Goal: Task Accomplishment & Management: Manage account settings

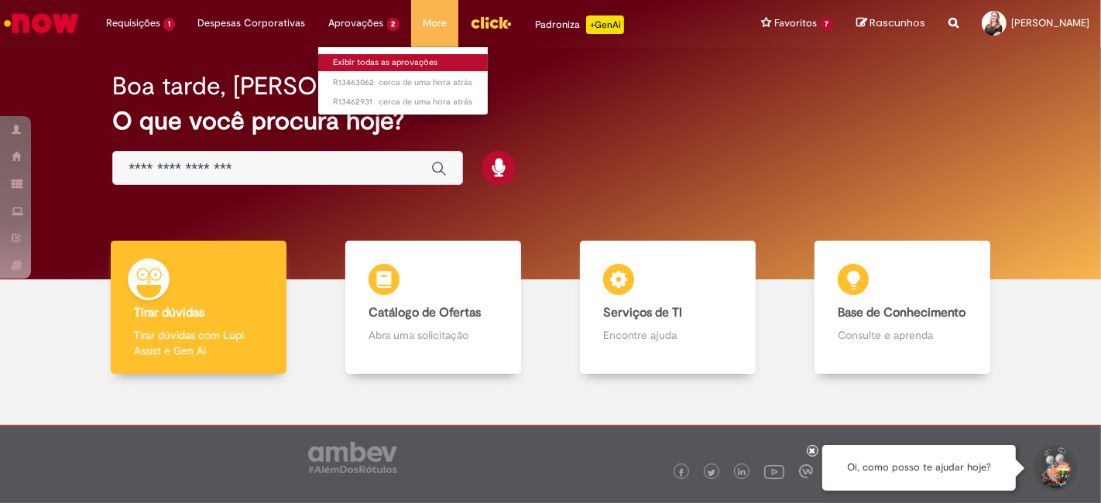
click at [367, 57] on link "Exibir todas as aprovações" at bounding box center [403, 62] width 170 height 17
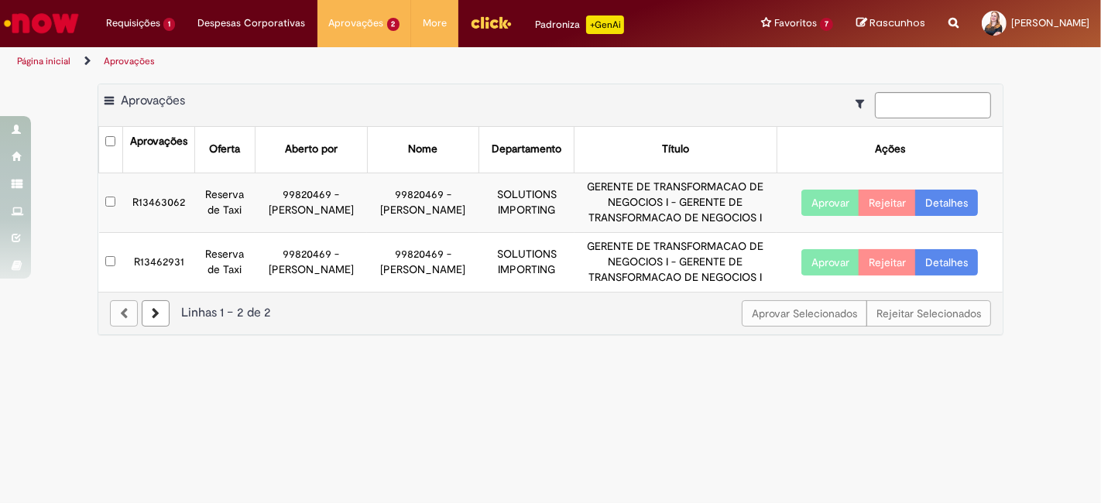
click at [177, 266] on td "R13462931" at bounding box center [158, 261] width 72 height 59
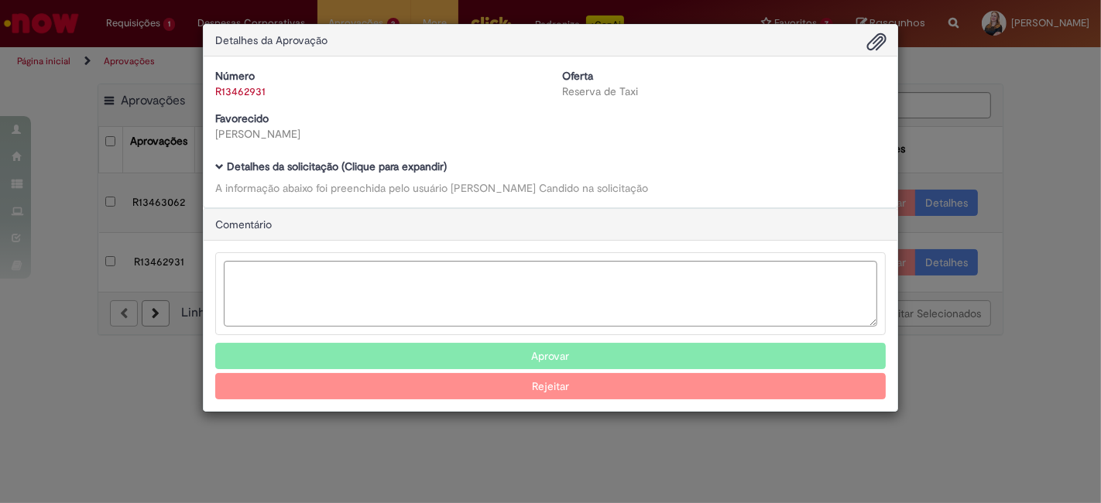
click at [287, 164] on b "Detalhes da solicitação (Clique para expandir)" at bounding box center [337, 167] width 220 height 14
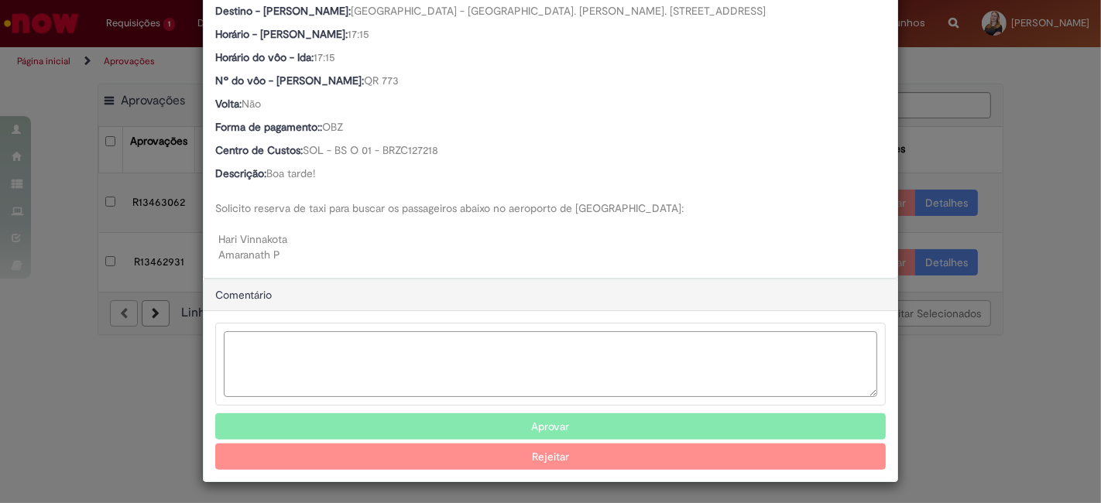
scroll to position [734, 0]
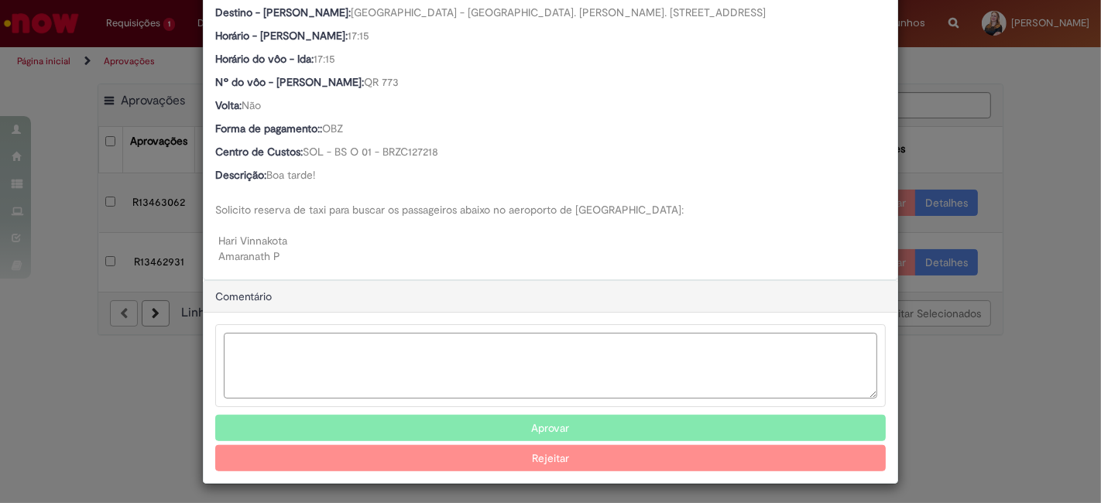
click at [327, 337] on textarea "Ambev Approval Modal" at bounding box center [551, 366] width 654 height 66
type textarea "*"
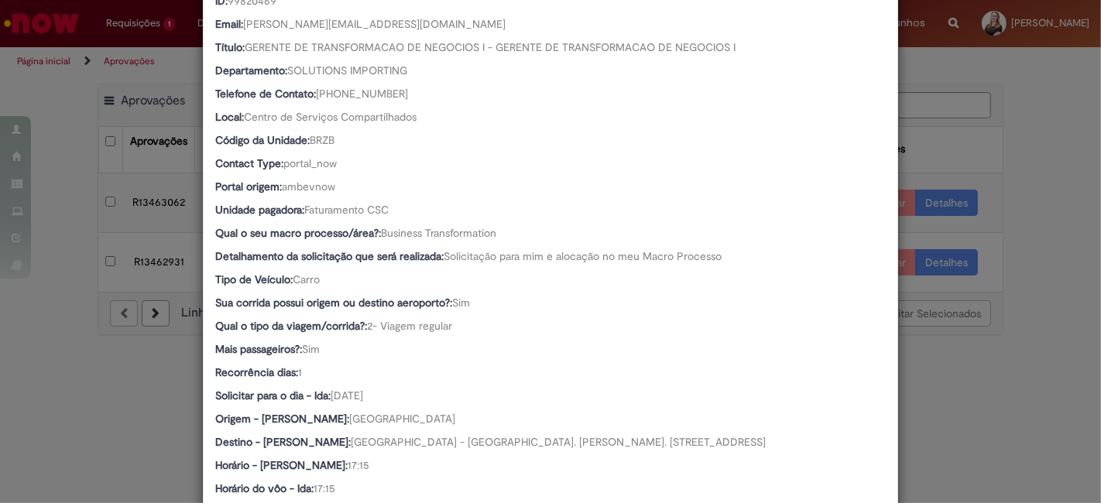
scroll to position [46, 0]
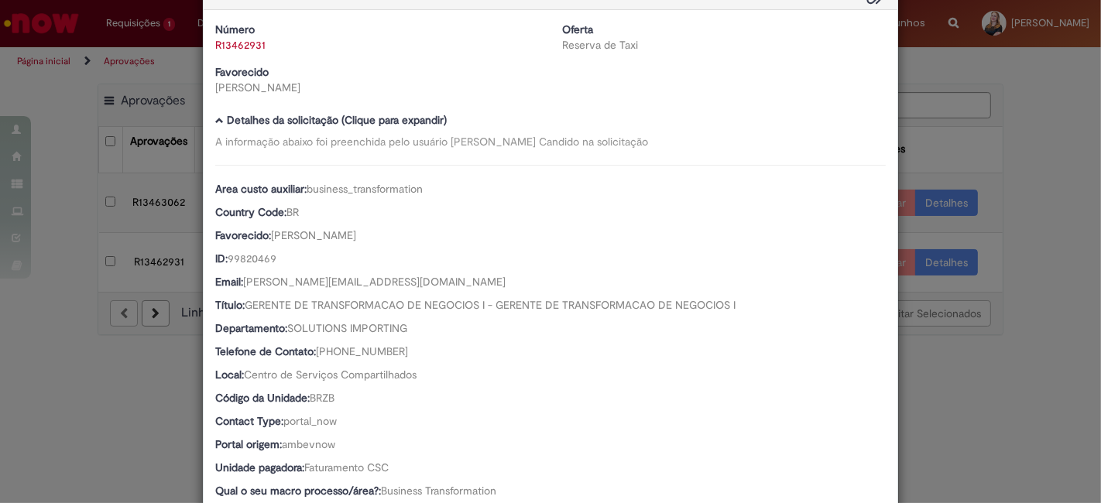
type textarea "**********"
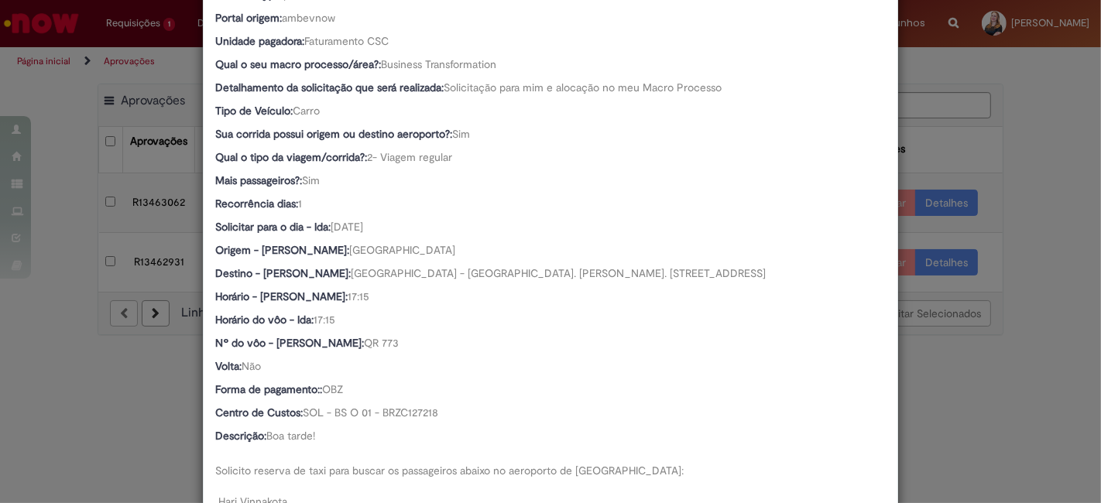
scroll to position [734, 0]
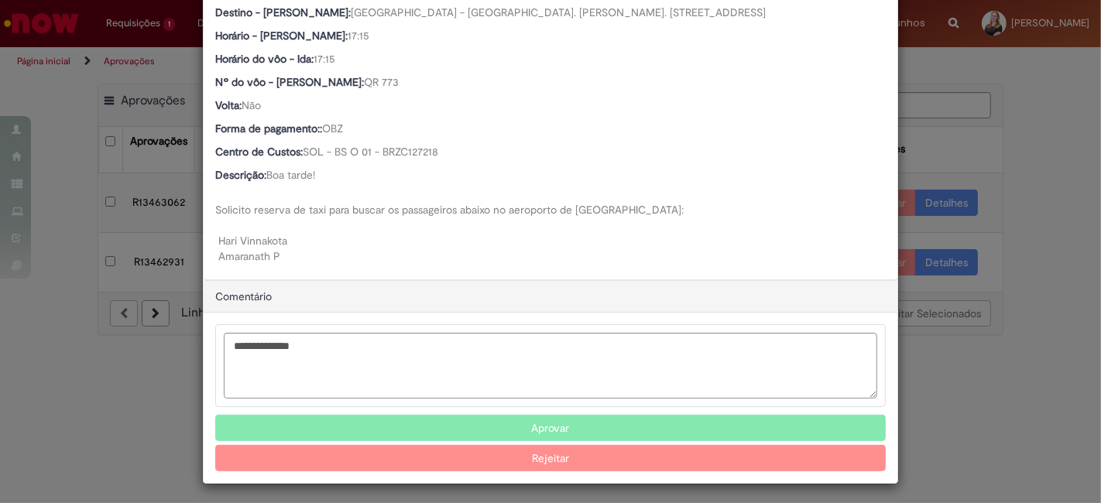
click at [530, 419] on button "Aprovar" at bounding box center [550, 428] width 671 height 26
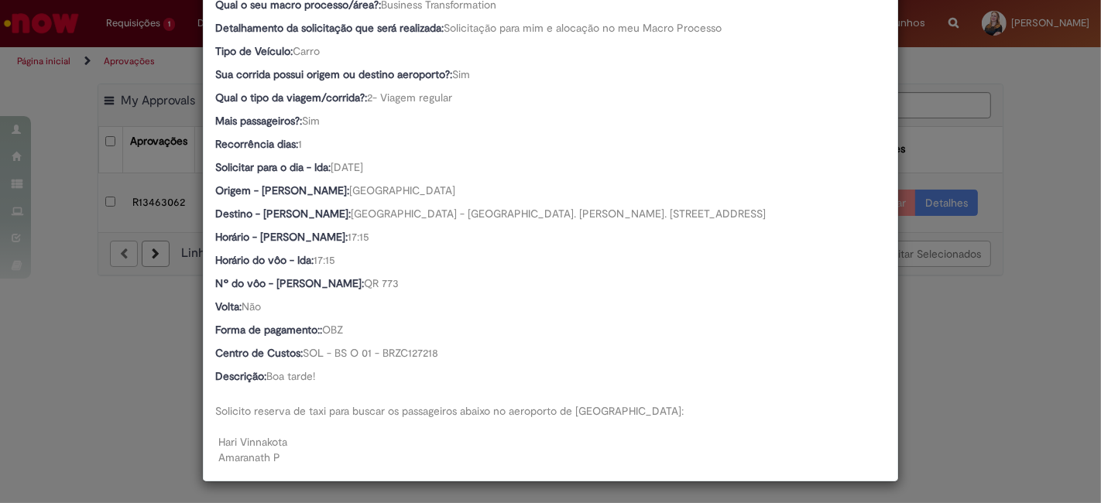
click at [144, 307] on div "Detalhes da Aprovação Número R13462931 Oferta Reserva de Taxi Favorecido [PERSO…" at bounding box center [550, 251] width 1101 height 503
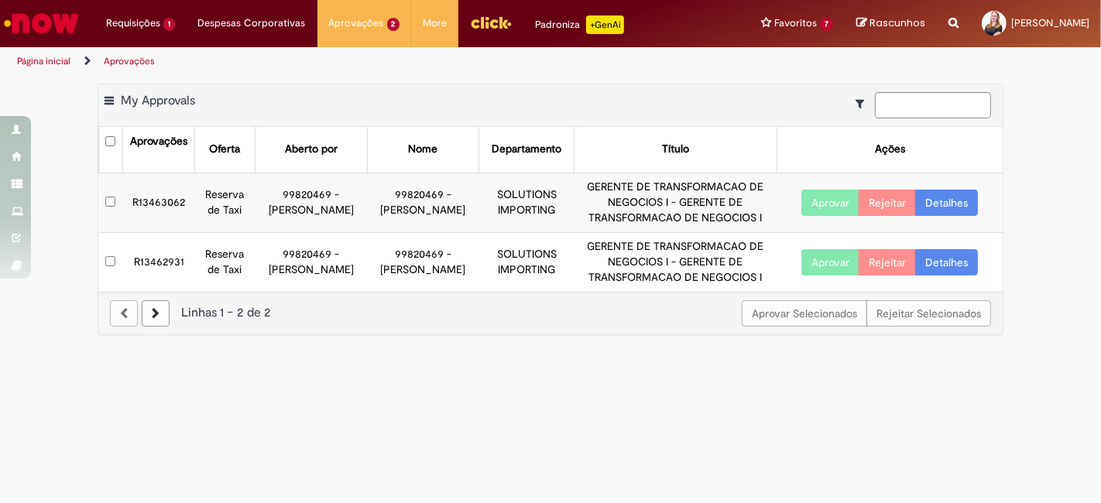
click at [174, 194] on td "R13463062" at bounding box center [158, 203] width 72 height 60
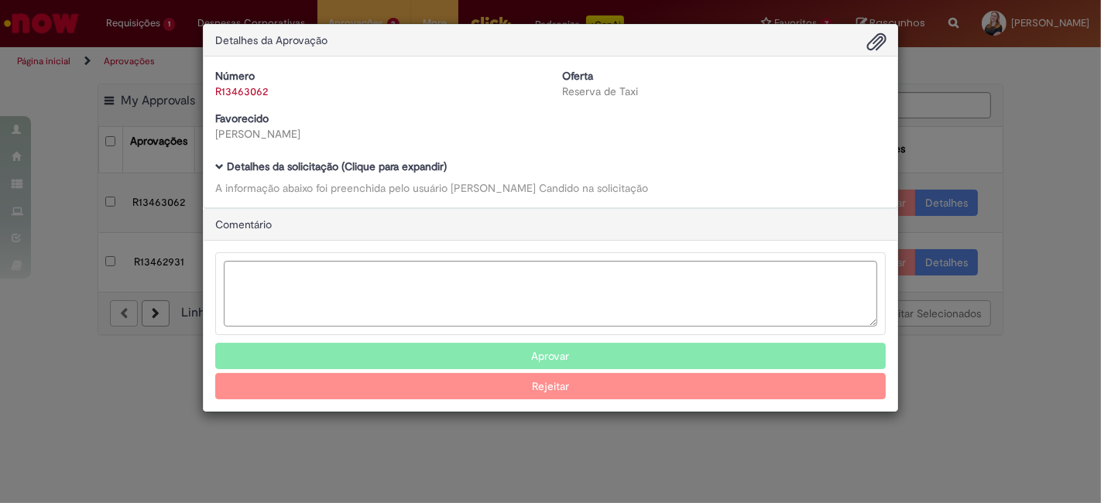
click at [316, 173] on div "Detalhes da solicitação (Clique para expandir) A informação abaixo foi preenchi…" at bounding box center [550, 178] width 671 height 35
click at [320, 164] on b "Detalhes da solicitação (Clique para expandir)" at bounding box center [337, 167] width 220 height 14
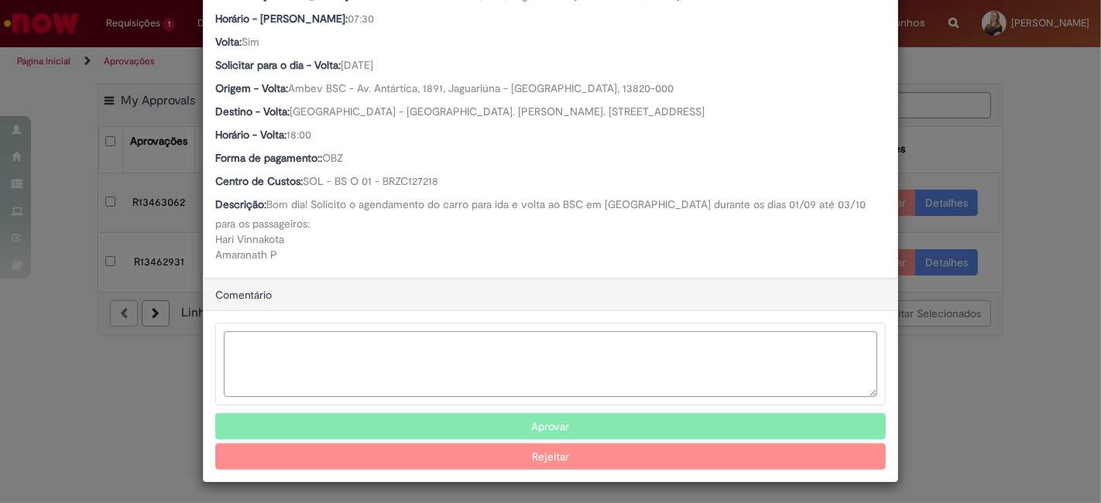
scroll to position [774, 0]
click at [264, 334] on textarea "Ambev Approval Modal" at bounding box center [551, 365] width 654 height 66
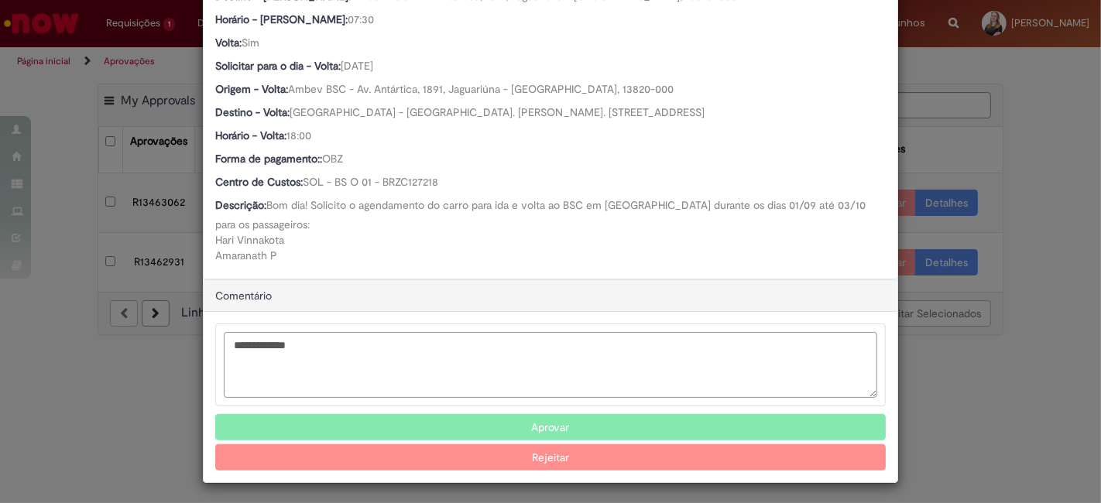
type textarea "**********"
click at [538, 429] on button "Aprovar" at bounding box center [550, 427] width 671 height 26
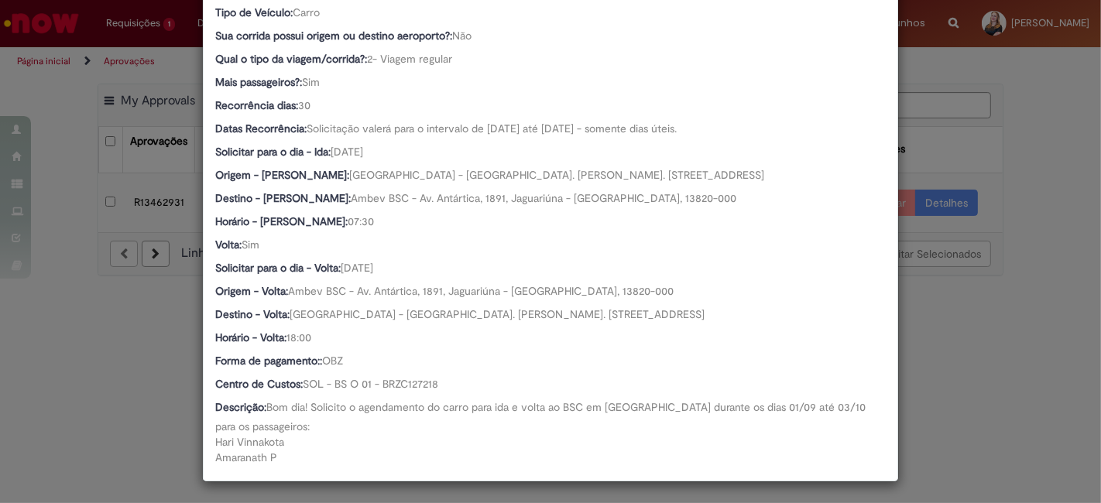
click at [48, 358] on div "Detalhes da Aprovação Número R13463062 Oferta Reserva de Taxi Favorecido [PERSO…" at bounding box center [550, 251] width 1101 height 503
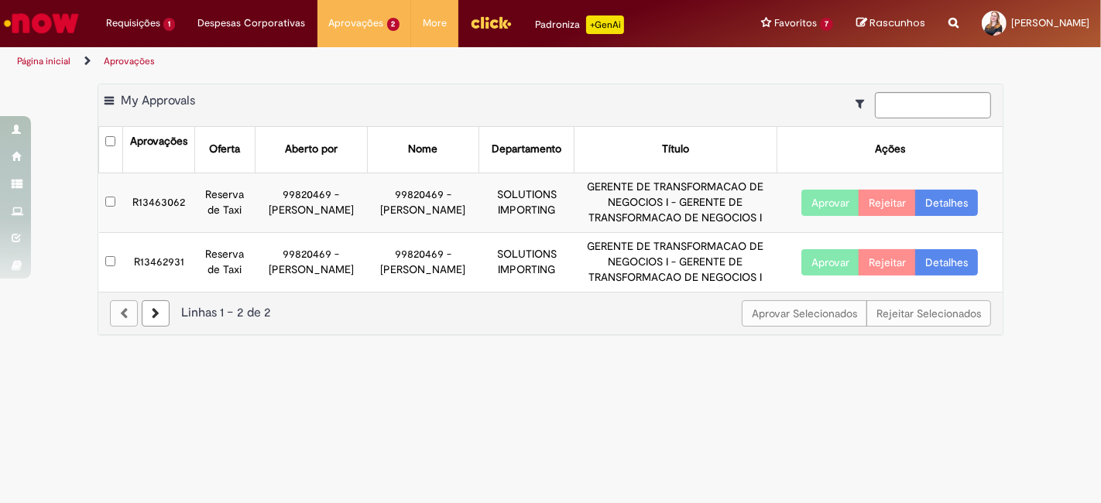
click at [510, 414] on main "Aprovações Exportar como PDF Exportar como Excel Exportar como CSV My Approvals…" at bounding box center [550, 289] width 1101 height 427
click at [174, 203] on td "R13463062" at bounding box center [158, 203] width 72 height 60
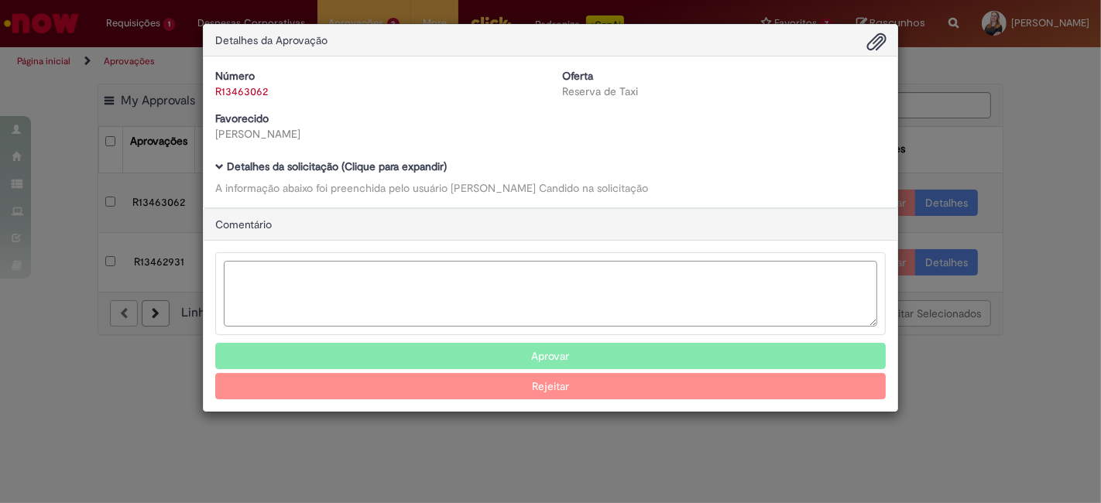
click at [267, 276] on textarea "Ambev Approval Modal" at bounding box center [551, 294] width 654 height 66
type textarea "**********"
click at [544, 366] on button "Aprovar" at bounding box center [550, 356] width 671 height 26
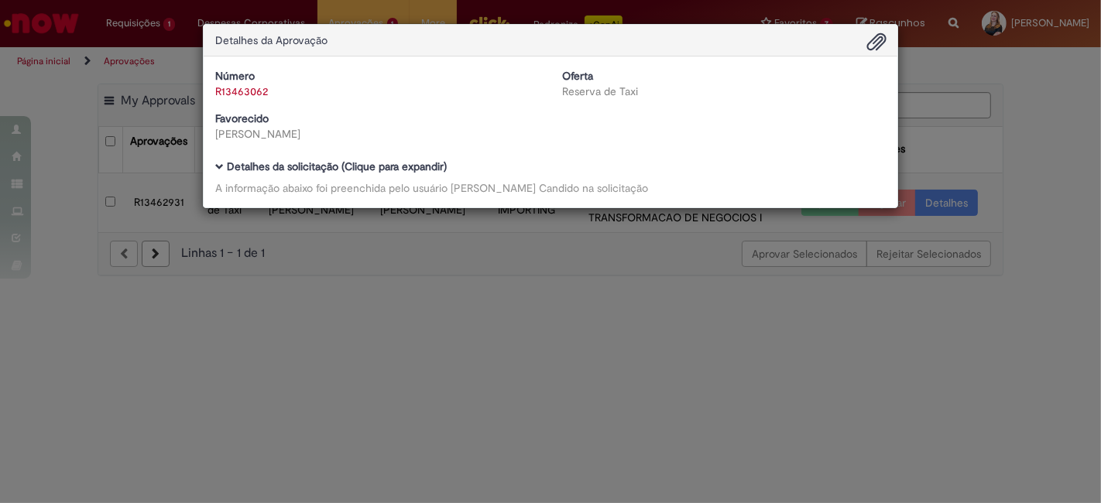
click at [219, 386] on div "Detalhes da Aprovação Número R13463062 Oferta Reserva de Taxi Favorecido [PERSO…" at bounding box center [550, 251] width 1101 height 503
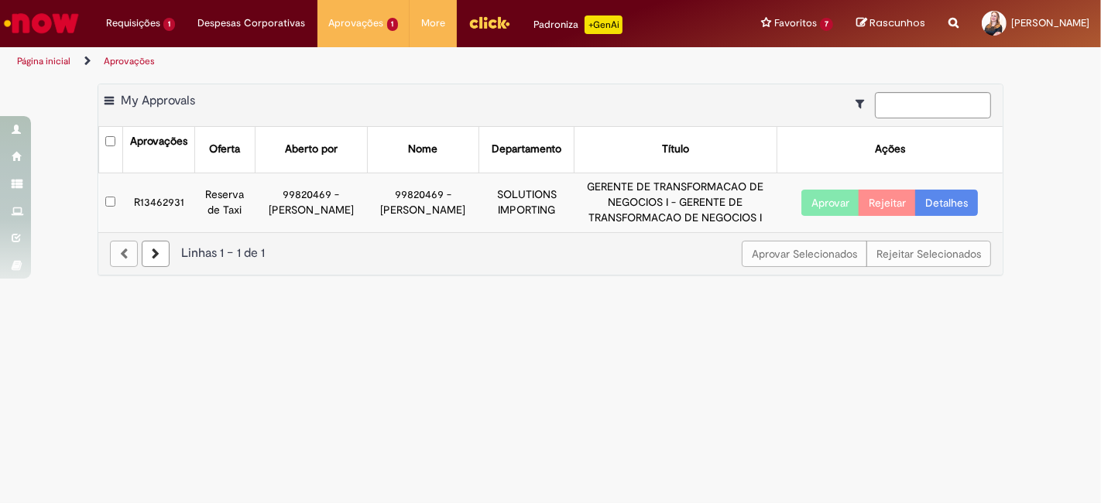
click at [146, 196] on td "R13462931" at bounding box center [158, 202] width 72 height 59
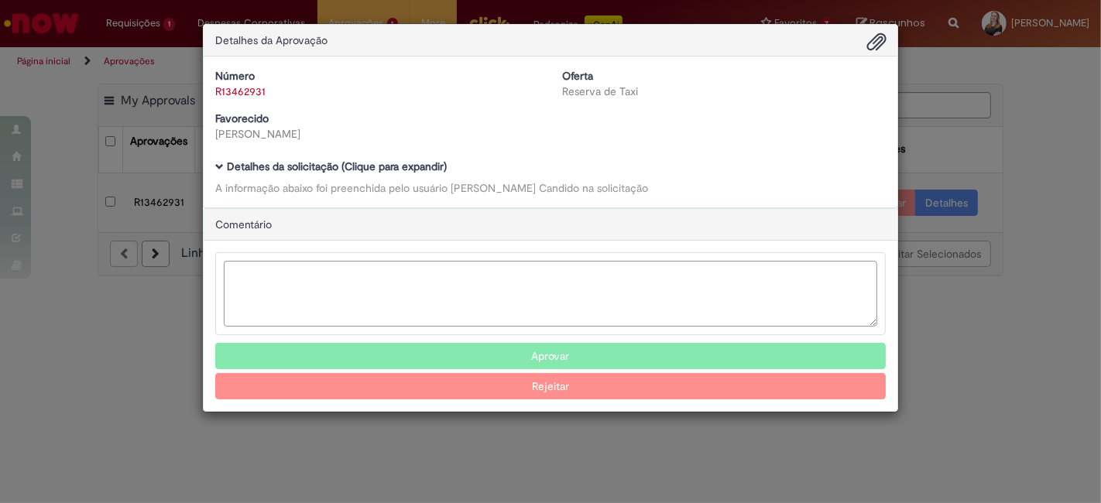
click at [283, 283] on textarea "Ambev Approval Modal" at bounding box center [551, 294] width 654 height 66
type textarea "*"
type textarea "**********"
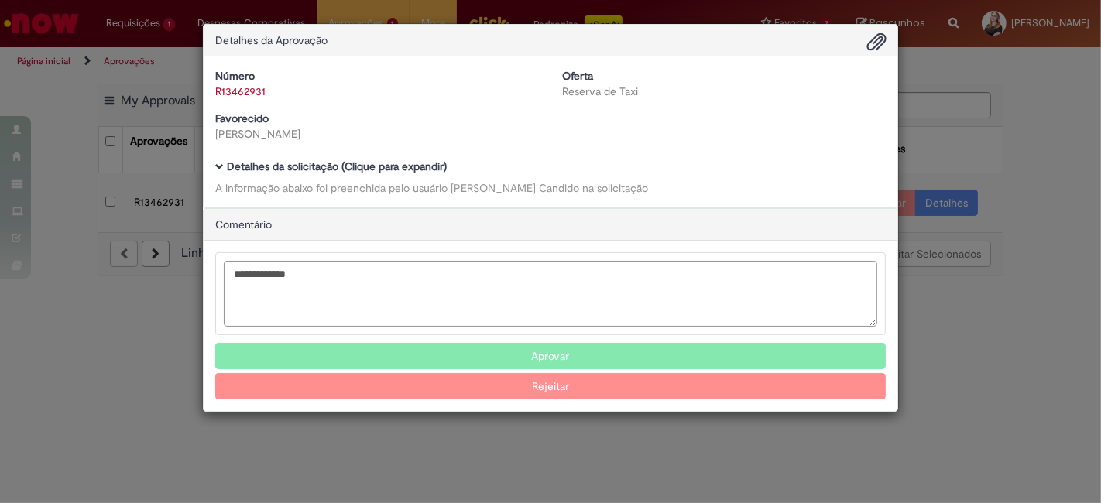
click at [505, 355] on button "Aprovar" at bounding box center [550, 356] width 671 height 26
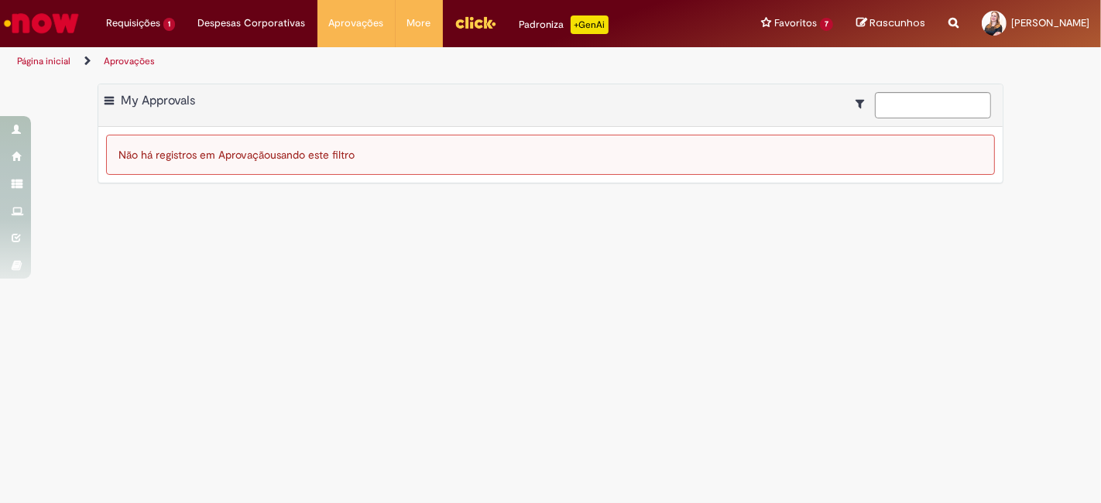
click at [837, 355] on main "Aprovações Exportar como PDF Exportar como Excel Exportar como CSV My Approvals…" at bounding box center [550, 289] width 1101 height 427
